Goal: Task Accomplishment & Management: Manage account settings

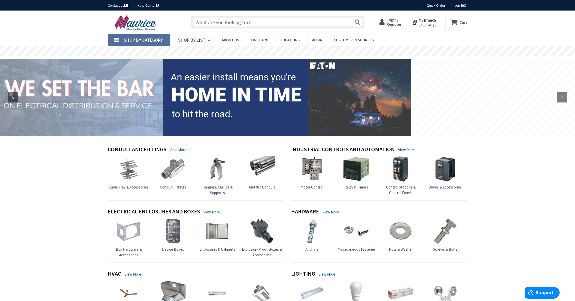
scroll to position [5, 0]
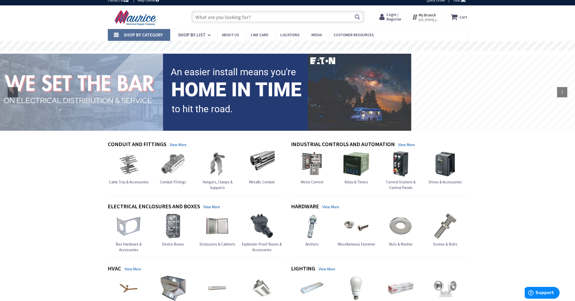
click at [394, 19] on span "Login / Register" at bounding box center [394, 17] width 15 height 10
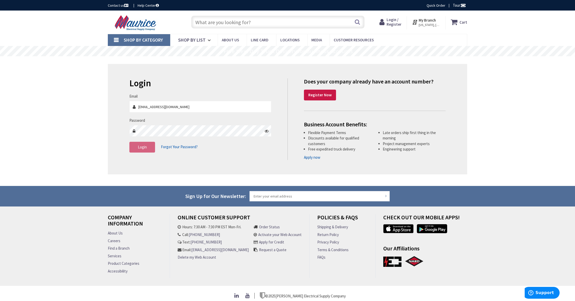
type input "devon@wtcbuild.com"
drag, startPoint x: 124, startPoint y: 146, endPoint x: 128, endPoint y: 147, distance: 4.0
click at [124, 146] on div "Login Invalid login or password Email devon@wtcbuild.com Password Login Forgot …" at bounding box center [288, 119] width 360 height 110
click at [148, 148] on button "Login" at bounding box center [142, 147] width 26 height 11
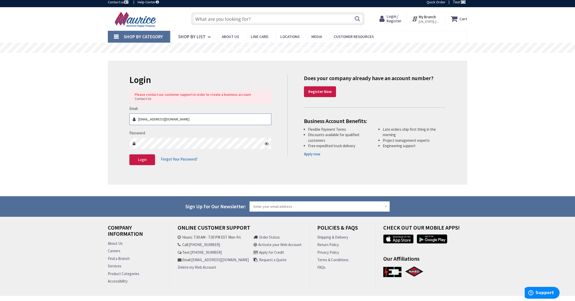
scroll to position [2, 0]
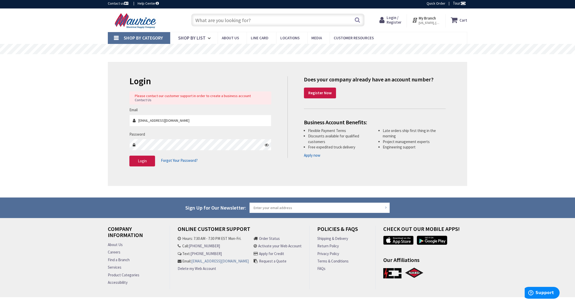
drag, startPoint x: 241, startPoint y: 263, endPoint x: 178, endPoint y: 263, distance: 62.7
click at [178, 263] on li "Email: customersupport@mauriceelectric.com" at bounding box center [213, 260] width 71 height 5
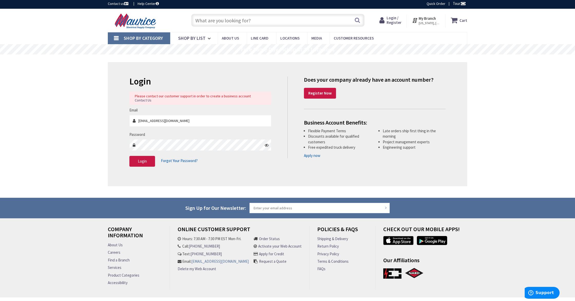
copy link "[EMAIL_ADDRESS][DOMAIN_NAME]"
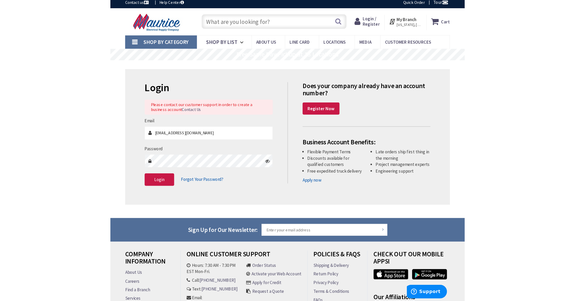
scroll to position [0, 0]
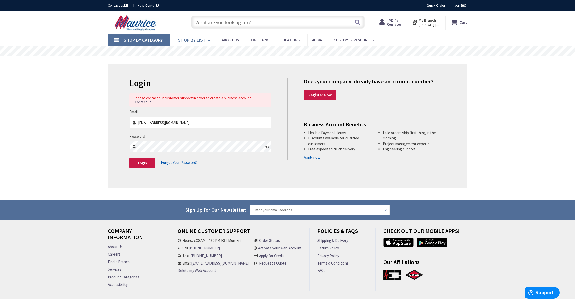
click at [205, 40] on link "Shop By List" at bounding box center [194, 40] width 48 height 12
click at [74, 105] on div "Skip to Content Toggle Nav Search Cart My Cart Close" at bounding box center [287, 164] width 575 height 307
